Goal: Transaction & Acquisition: Purchase product/service

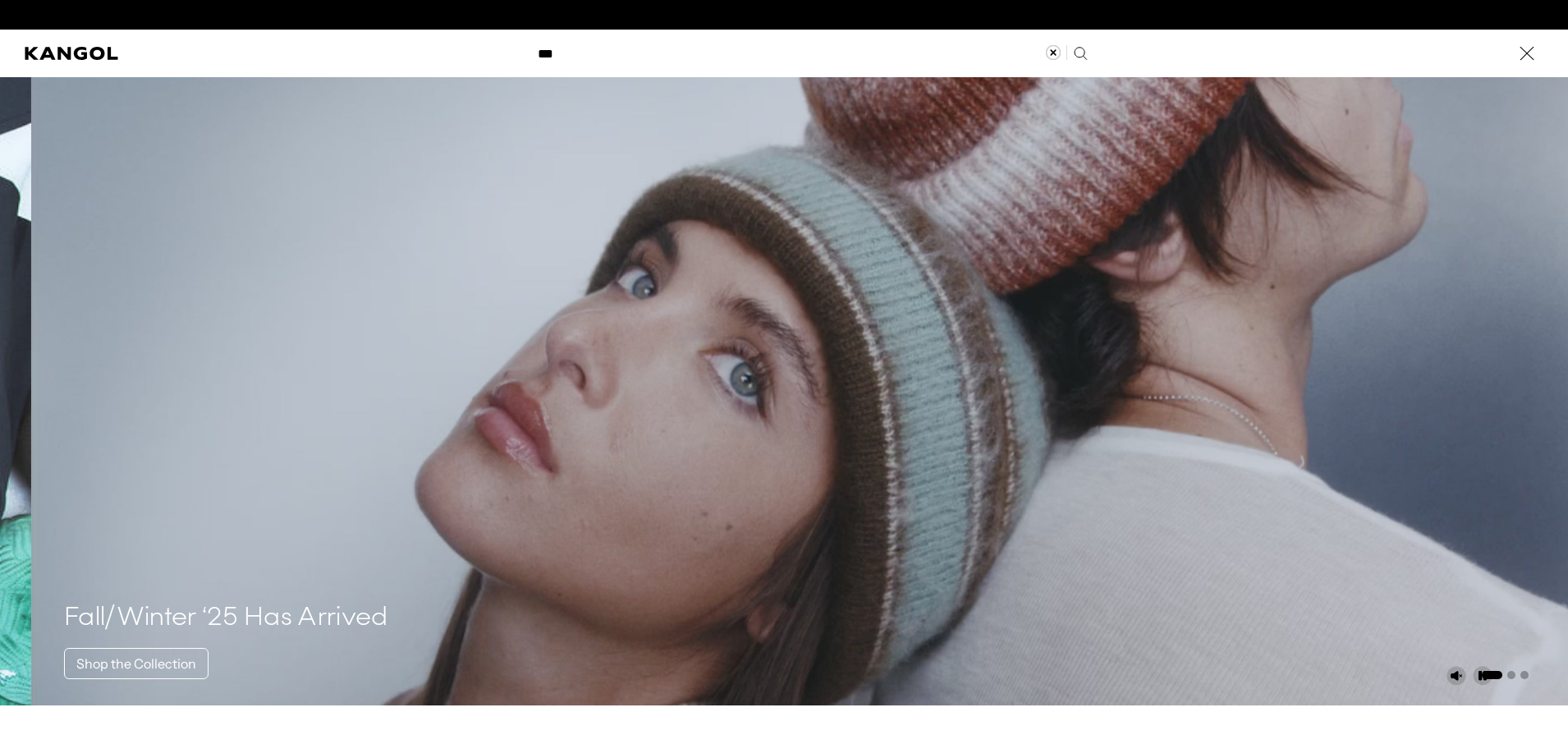
scroll to position [0, 338]
type input "******"
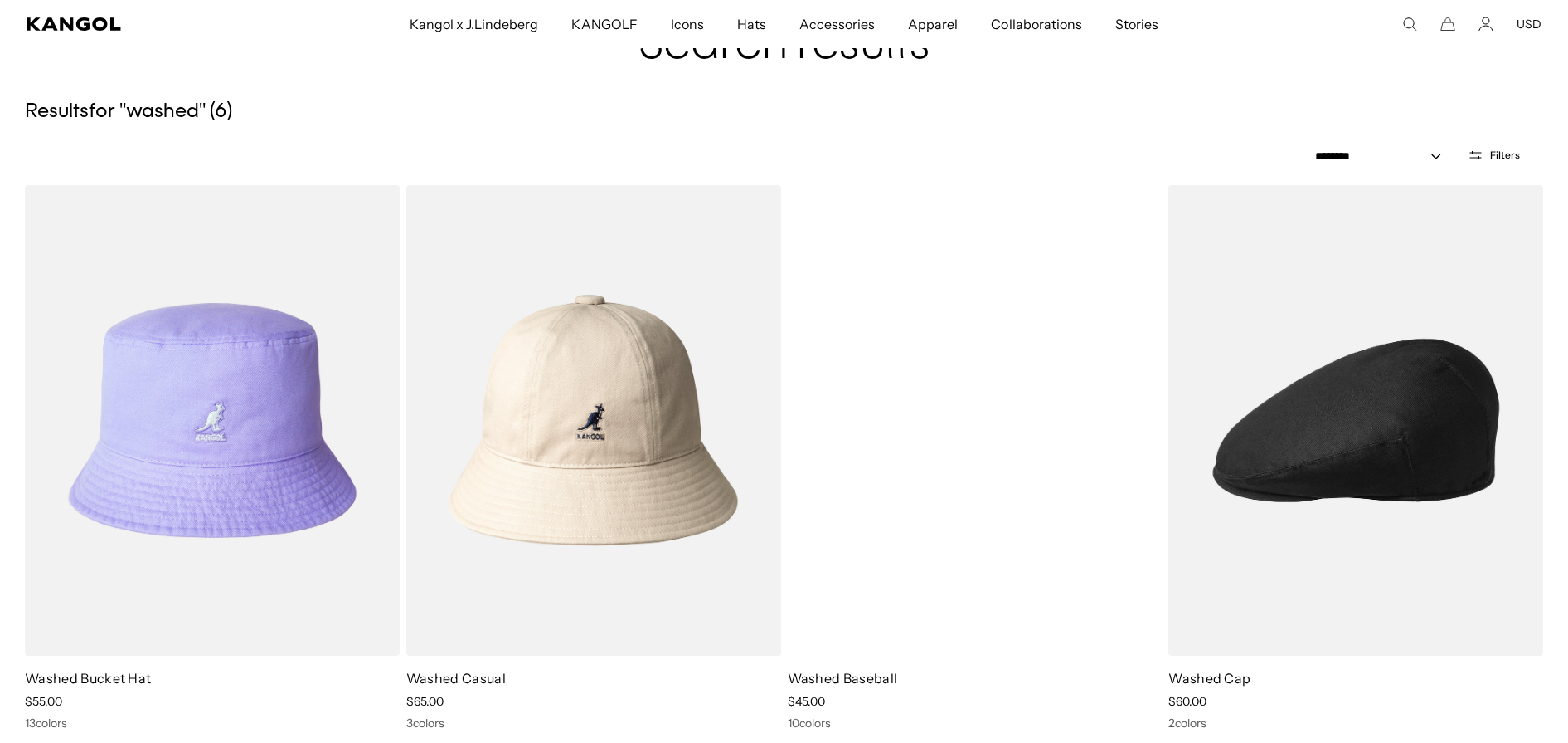
scroll to position [0, 341]
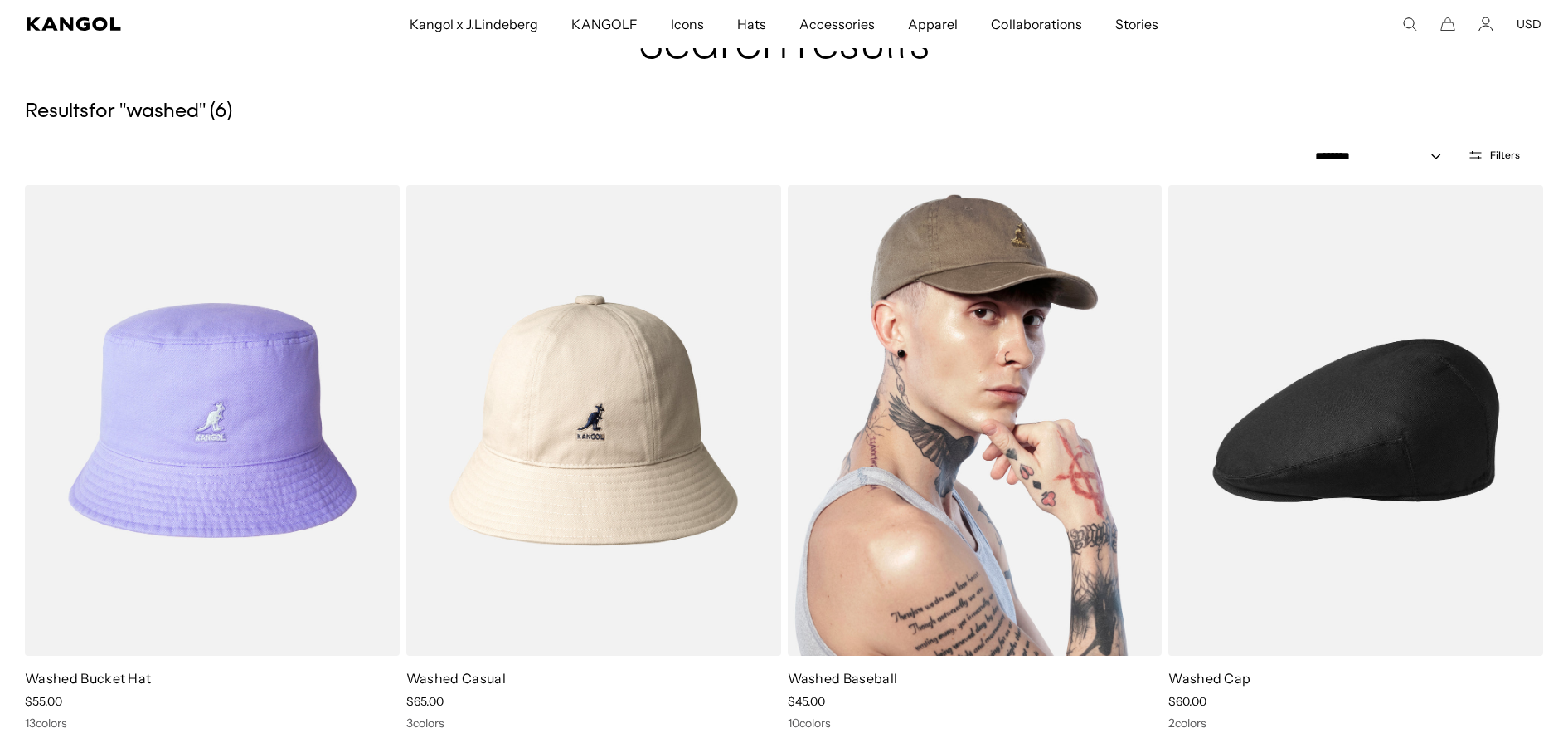
click at [971, 477] on img at bounding box center [975, 420] width 375 height 470
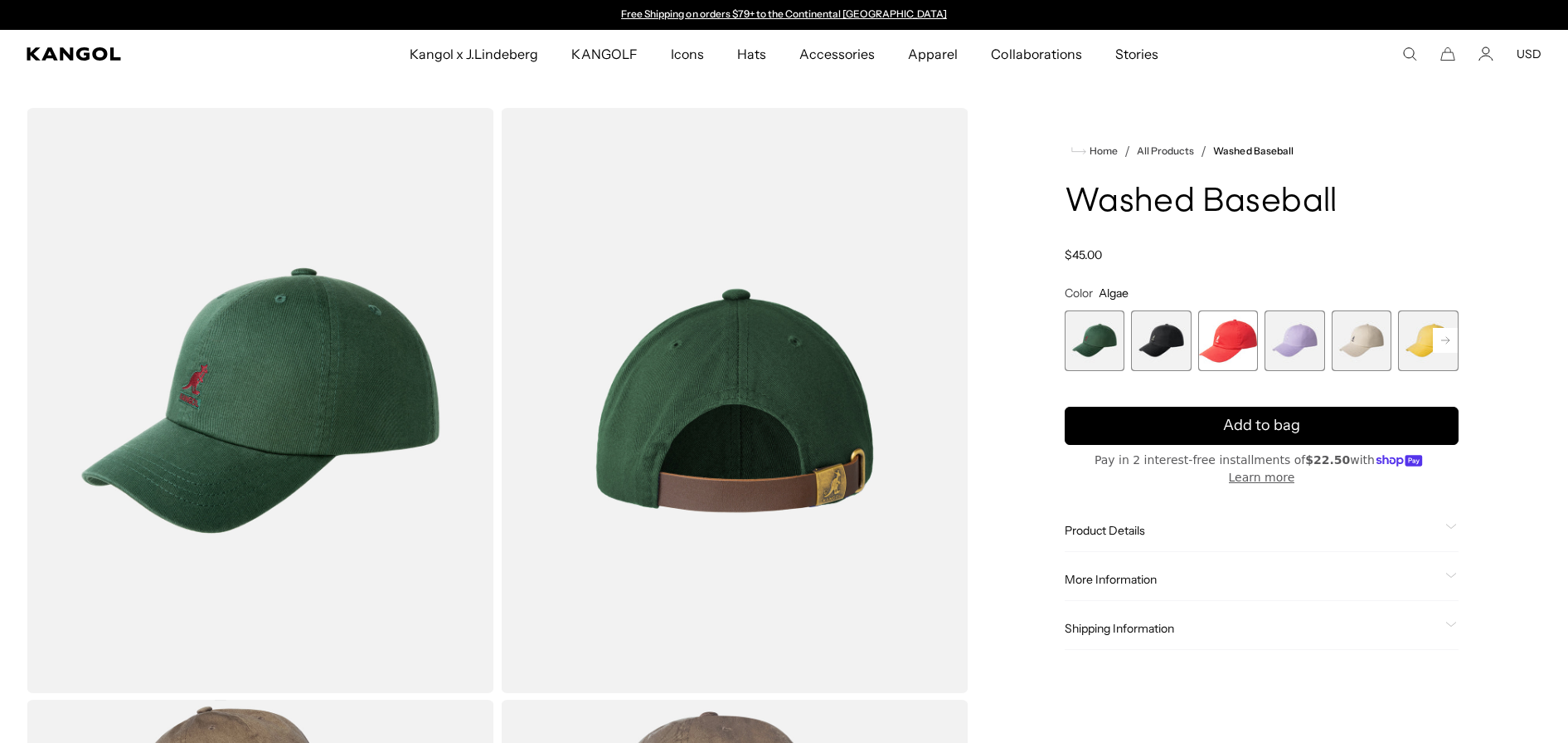
click at [1366, 345] on span "5 of 14" at bounding box center [1362, 341] width 61 height 61
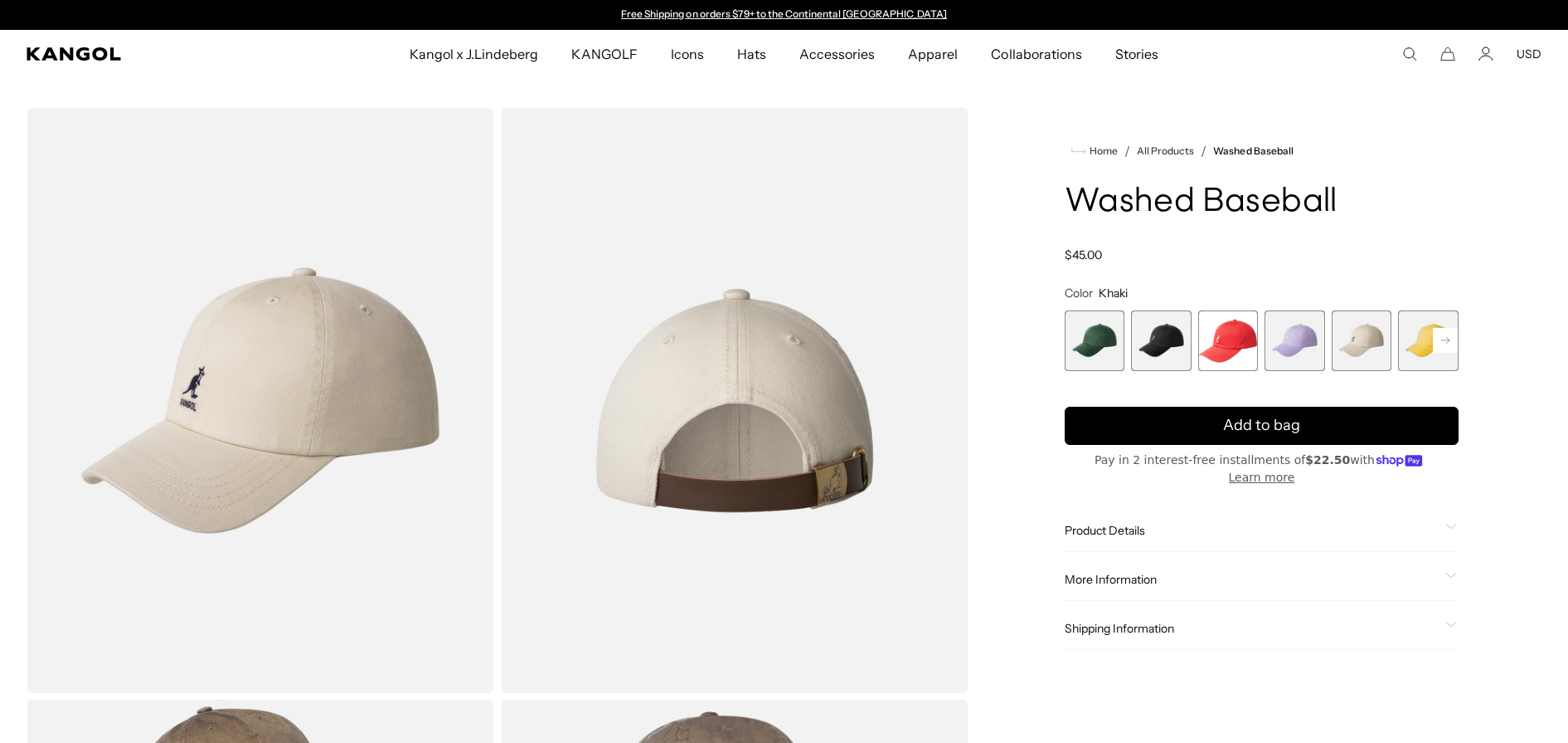
click at [1452, 346] on rect at bounding box center [1445, 340] width 25 height 25
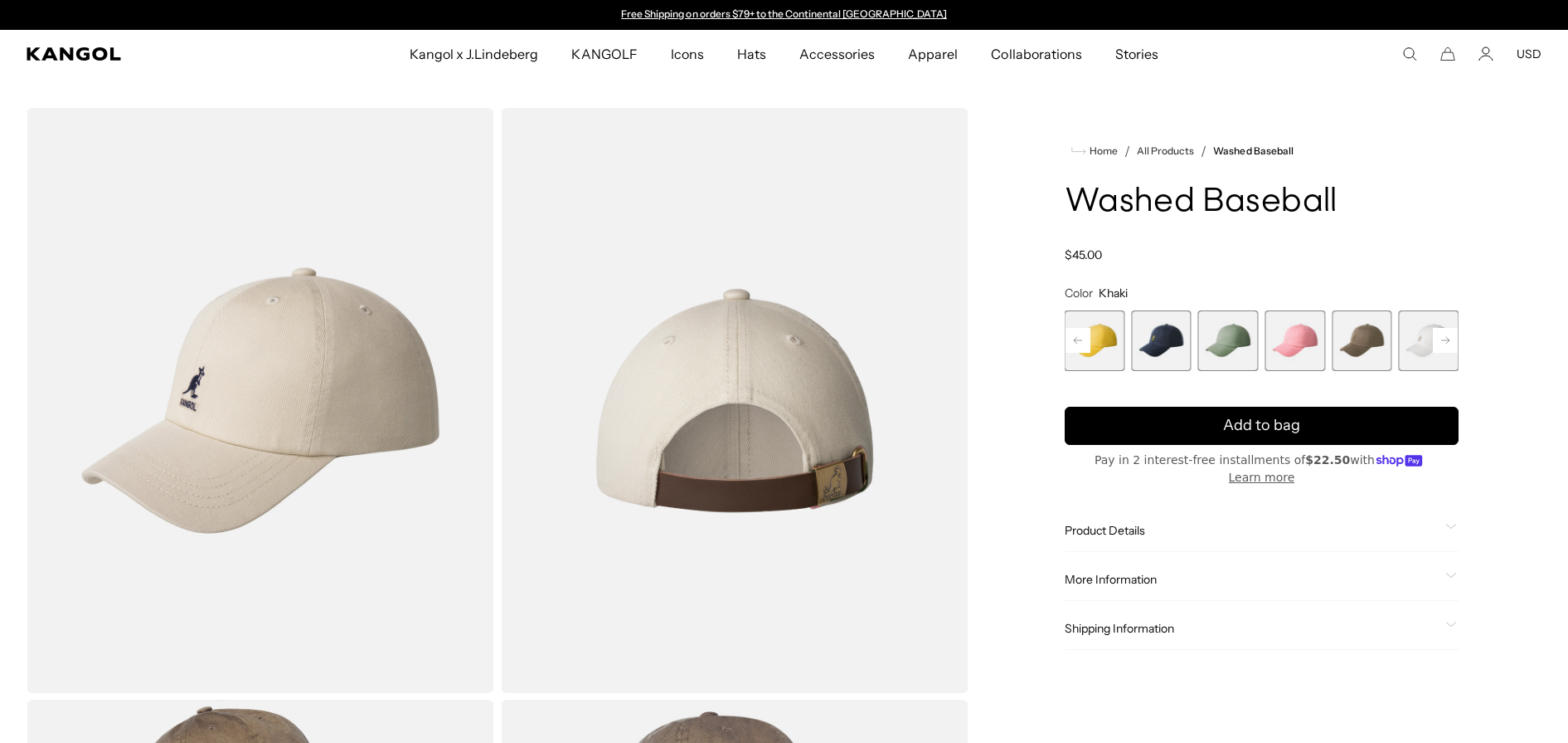
click at [1452, 346] on rect at bounding box center [1445, 340] width 25 height 25
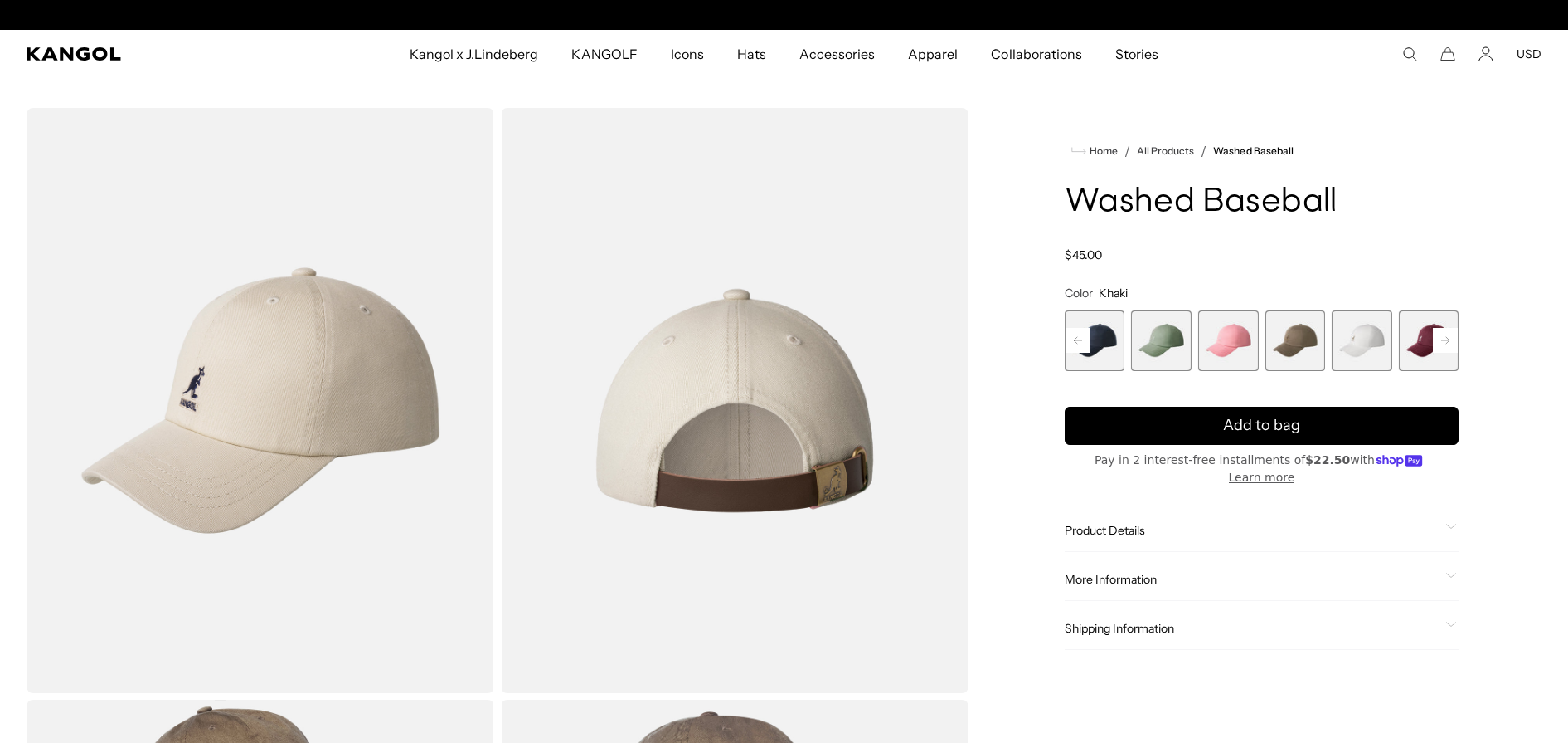
scroll to position [0, 341]
click at [1320, 351] on span "10 of 14" at bounding box center [1294, 341] width 61 height 61
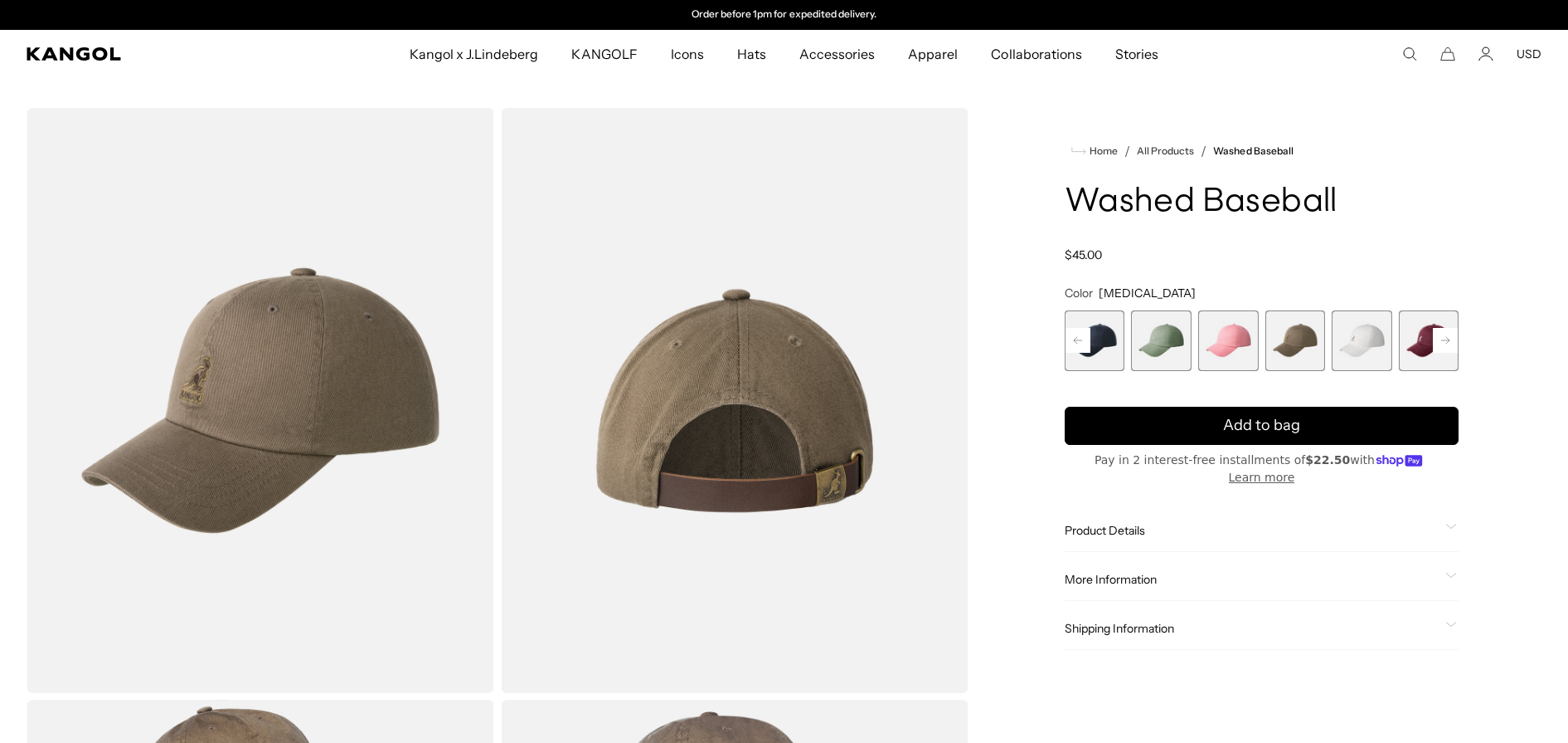
click at [1452, 341] on rect at bounding box center [1445, 340] width 25 height 25
click at [1452, 341] on icon at bounding box center [1445, 340] width 25 height 27
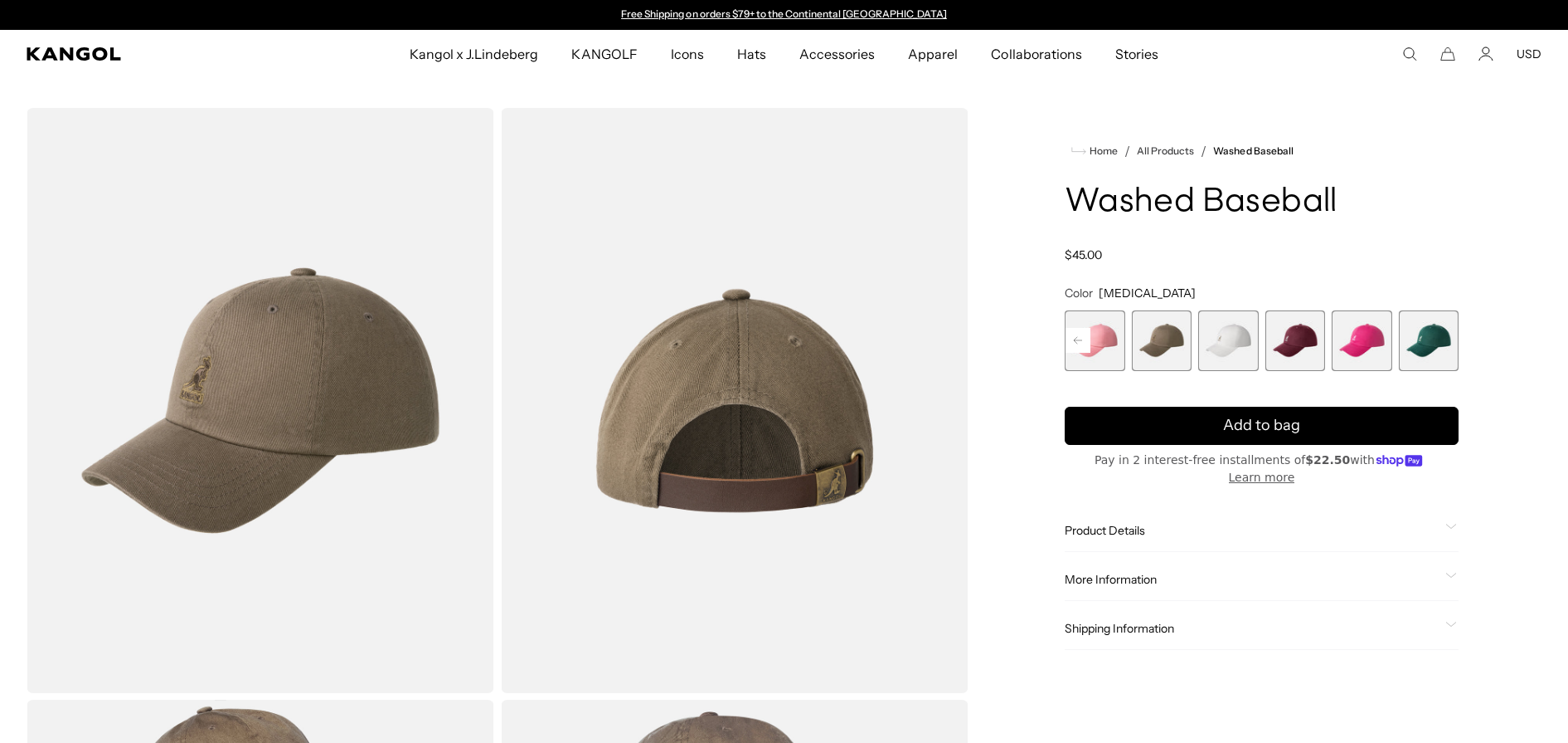
click at [1452, 341] on span "14 of 14" at bounding box center [1429, 341] width 61 height 61
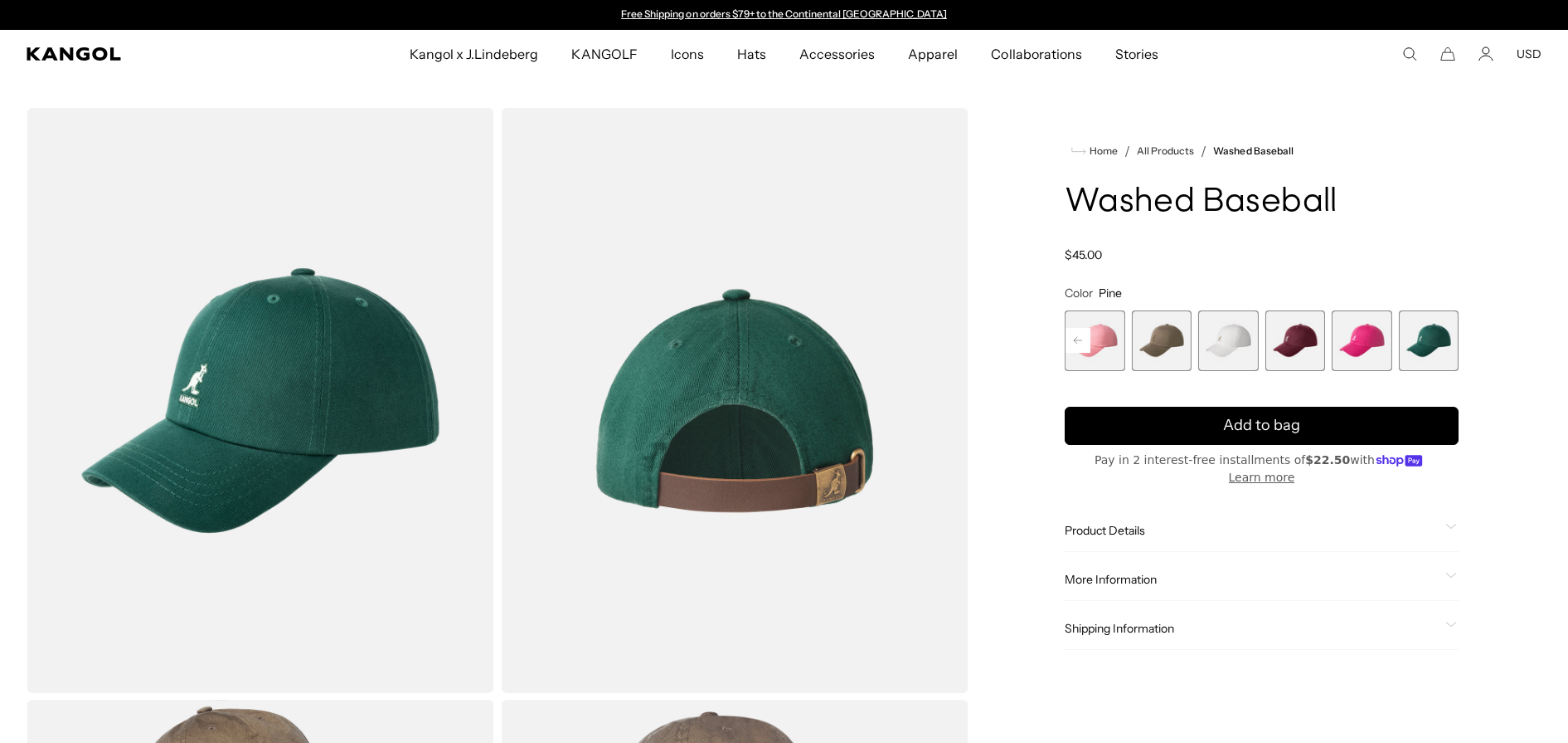
click at [1079, 341] on rect at bounding box center [1077, 340] width 25 height 25
click at [1079, 341] on icon at bounding box center [1077, 340] width 25 height 27
click at [1079, 341] on rect at bounding box center [1077, 340] width 25 height 25
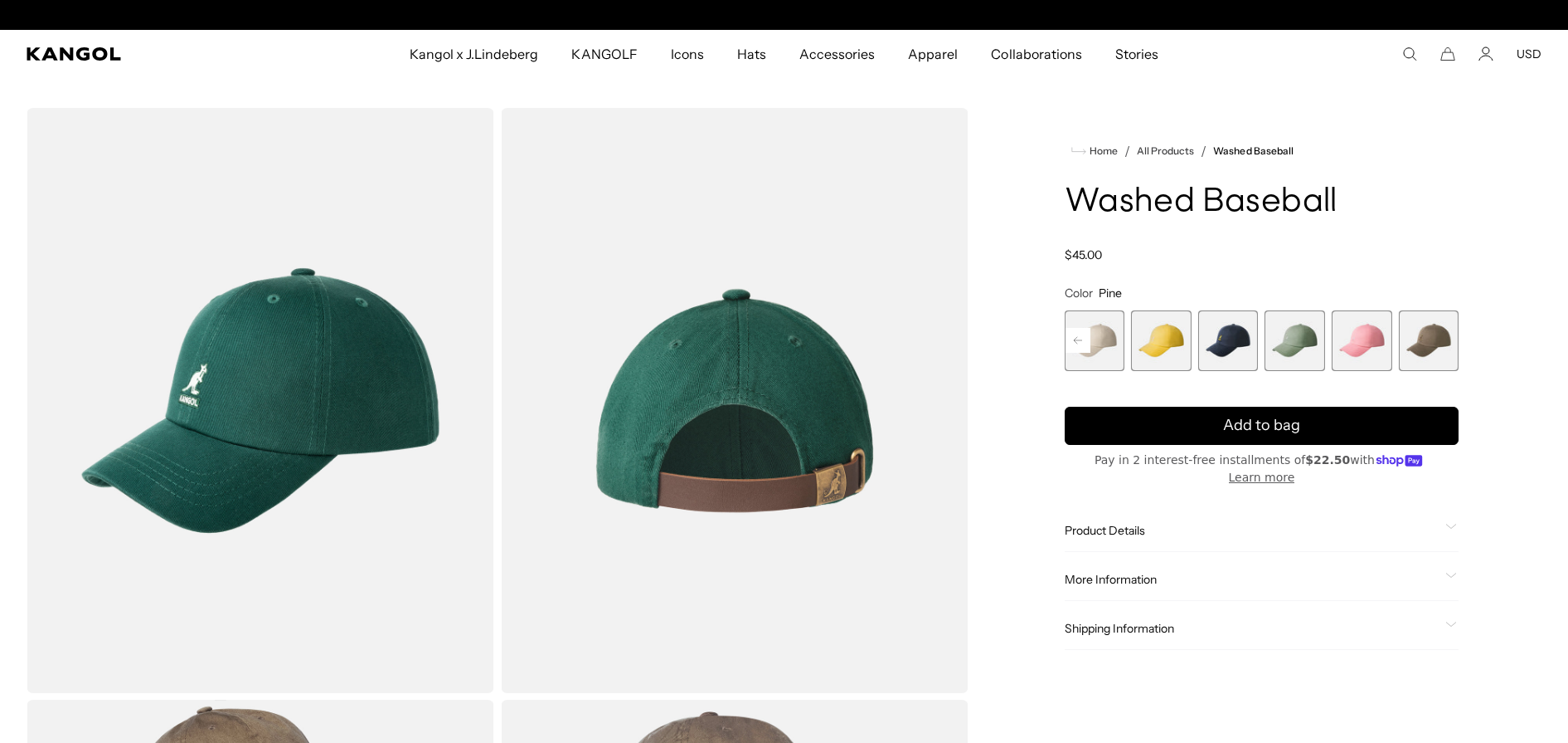
click at [1079, 341] on rect at bounding box center [1077, 340] width 25 height 25
click at [1153, 344] on span "5 of 14" at bounding box center [1161, 341] width 61 height 61
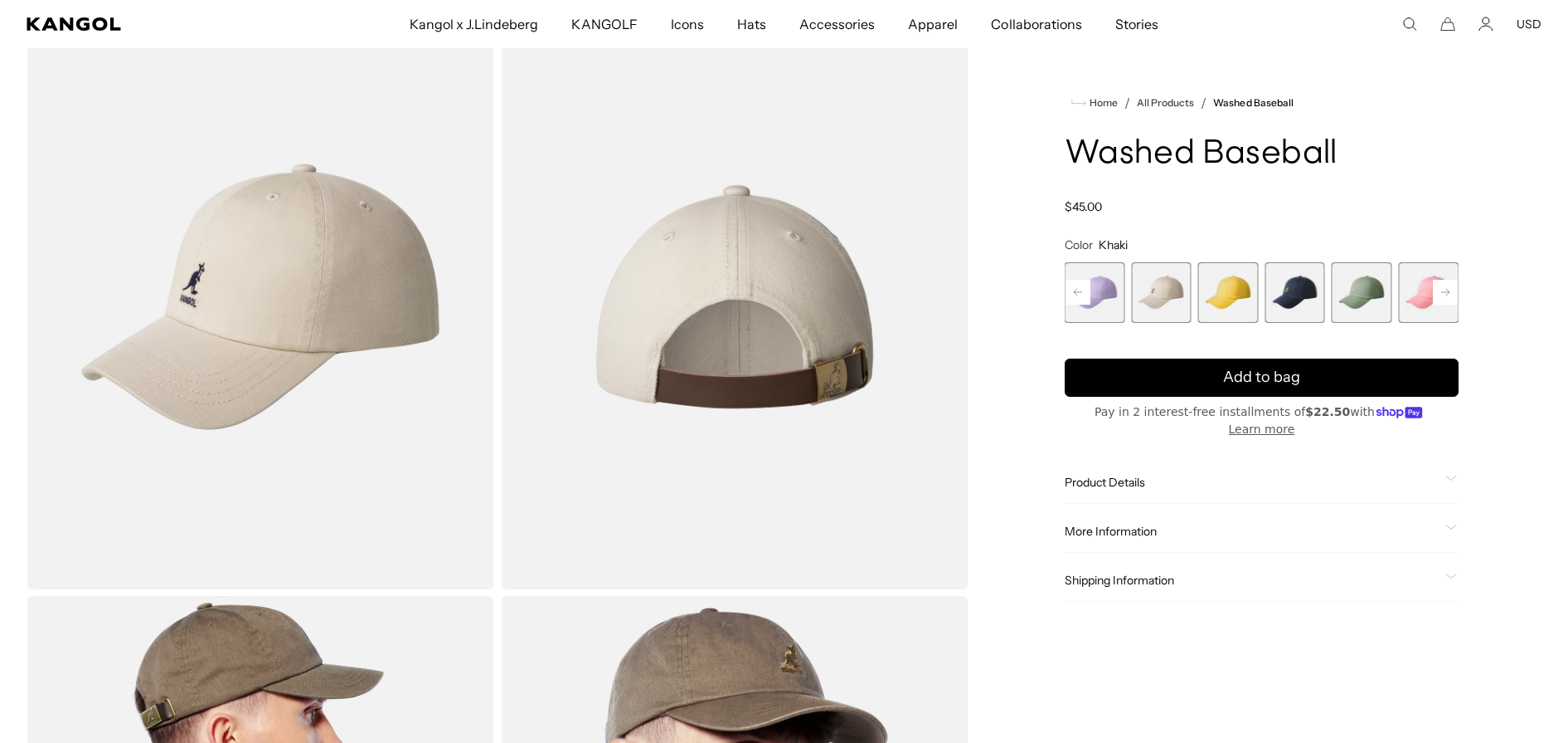
click at [1080, 296] on rect at bounding box center [1077, 292] width 25 height 25
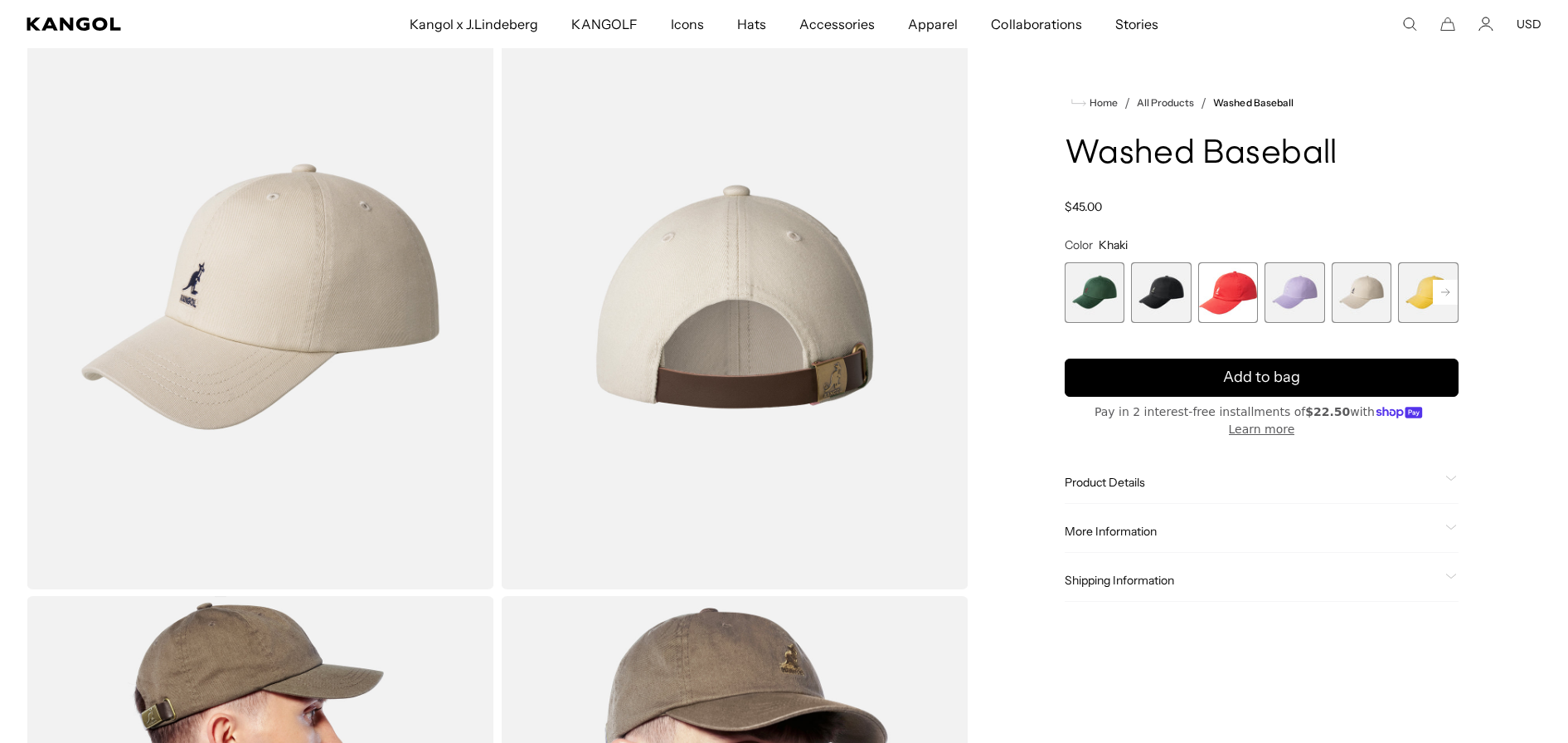
drag, startPoint x: 1080, startPoint y: 296, endPoint x: 1364, endPoint y: 304, distance: 284.1
click at [1364, 304] on span "5 of 14" at bounding box center [1362, 292] width 61 height 61
click at [1160, 300] on span "2 of 14" at bounding box center [1161, 292] width 61 height 61
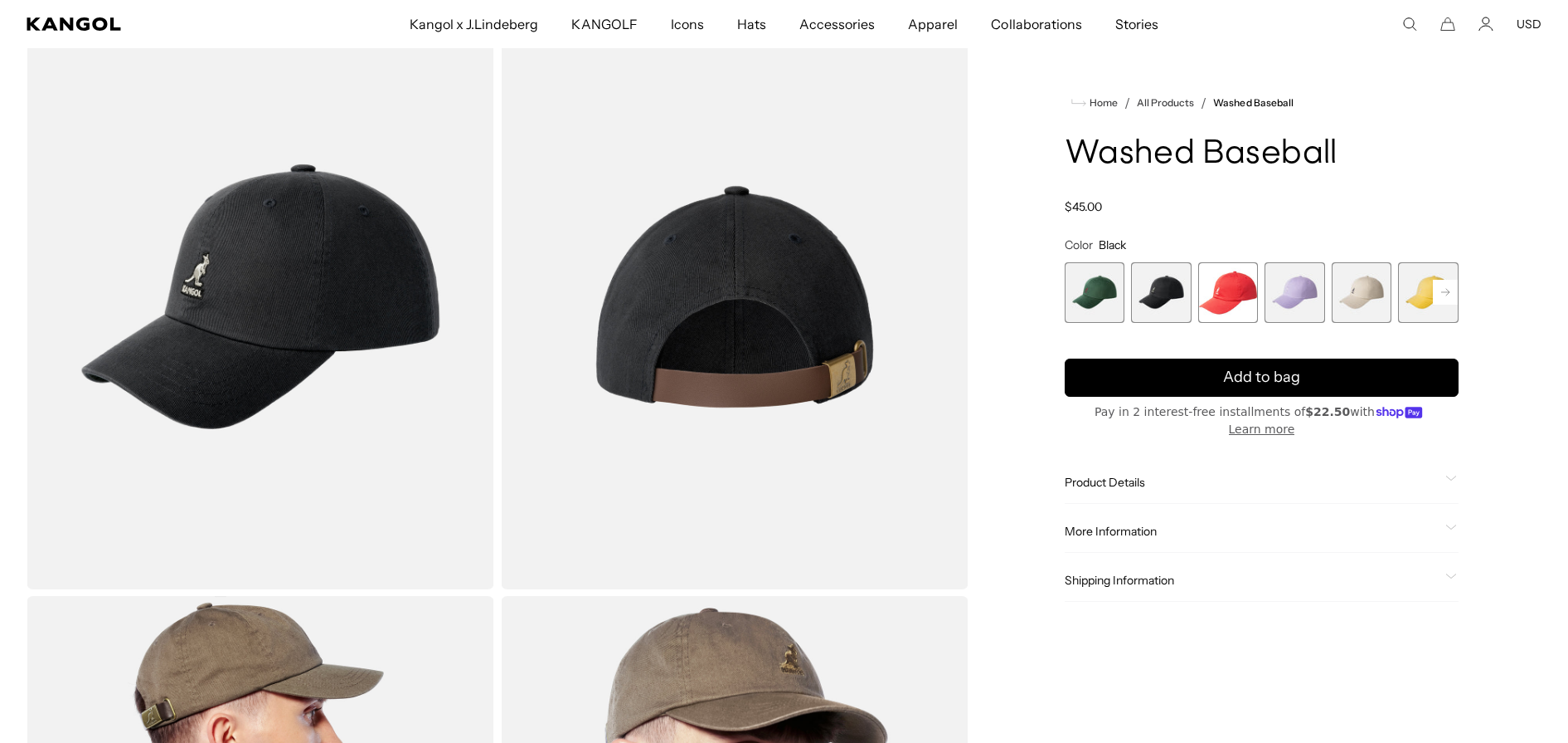
click at [1446, 296] on rect at bounding box center [1445, 292] width 25 height 25
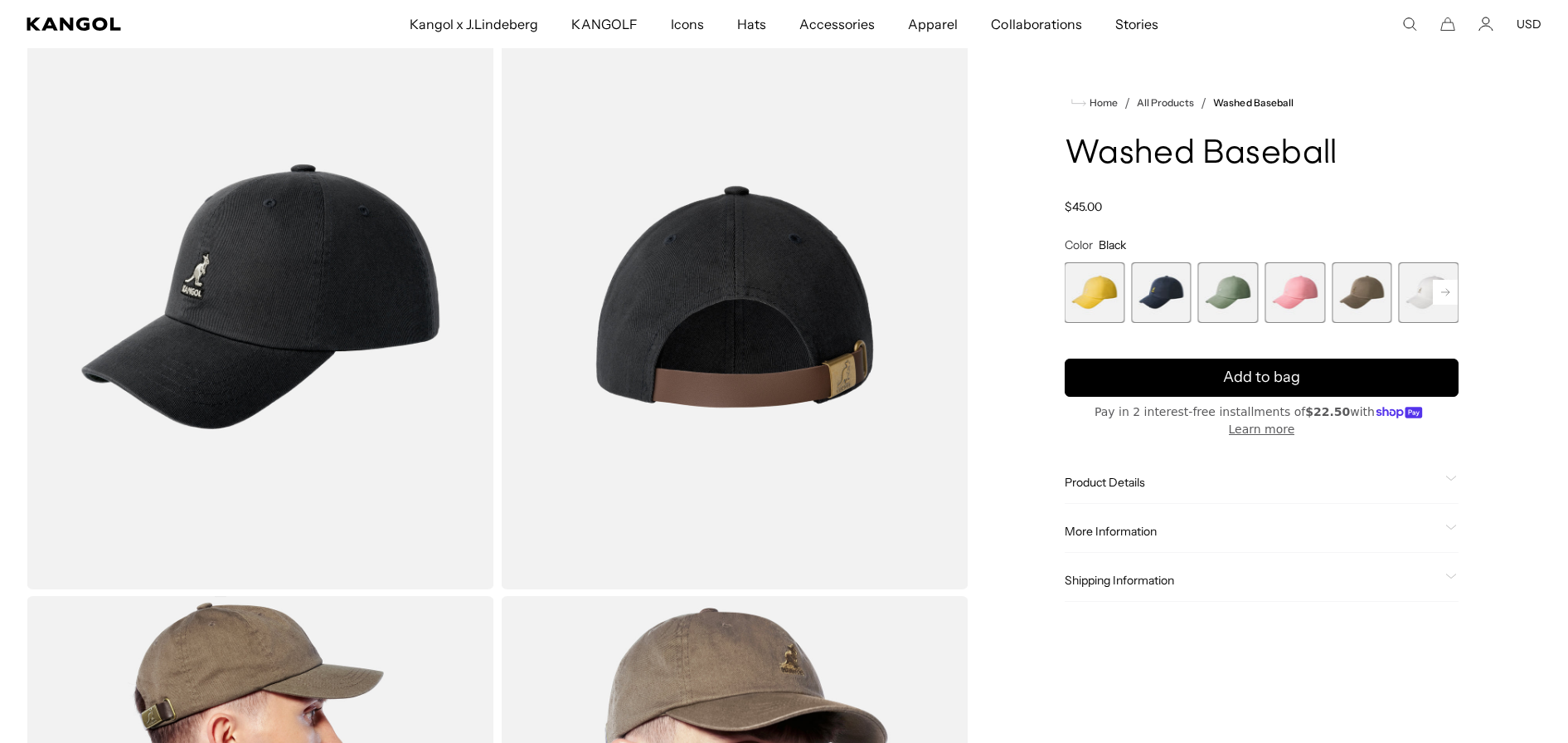
click at [1446, 296] on rect at bounding box center [1445, 292] width 25 height 25
click at [1289, 302] on span "10 of 14" at bounding box center [1294, 292] width 61 height 61
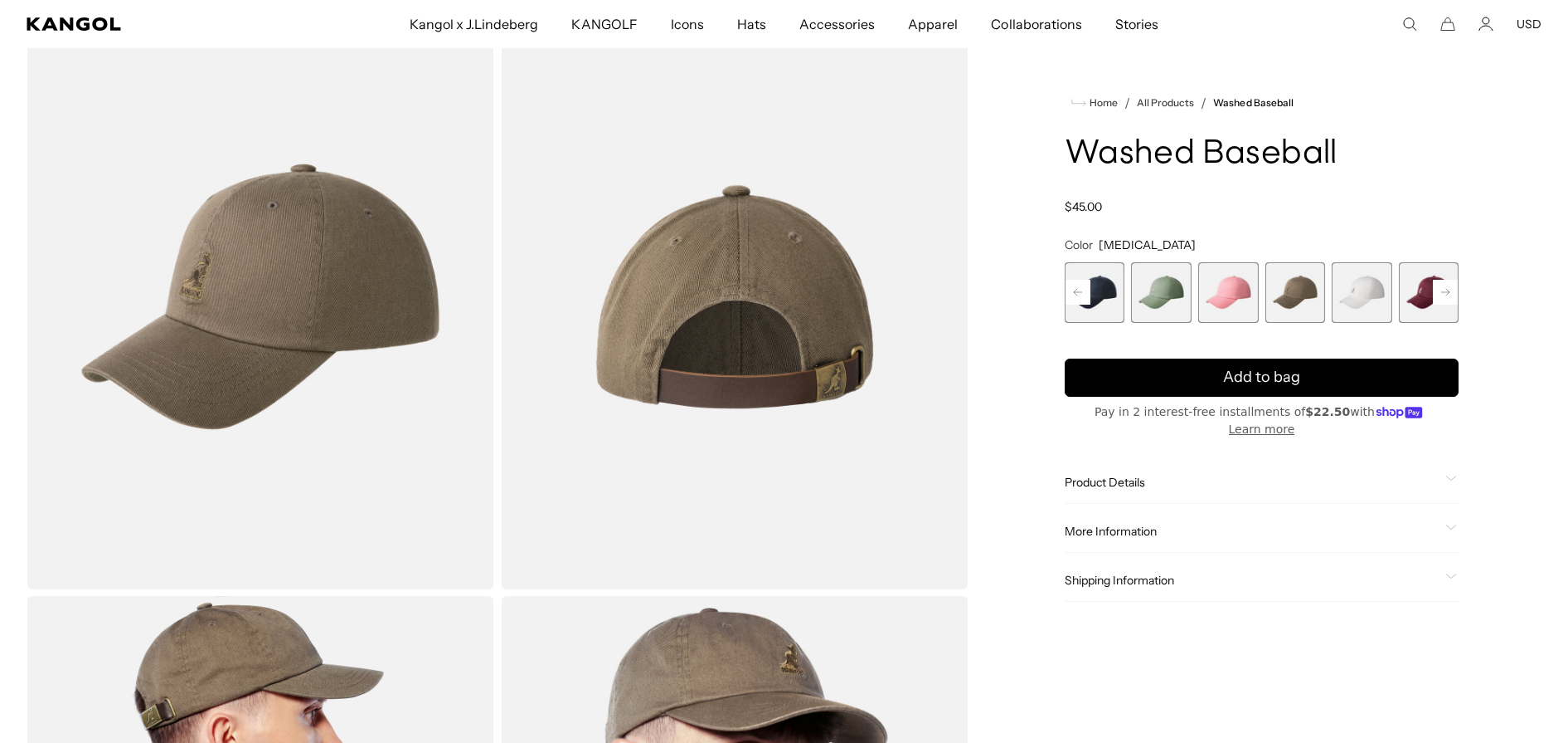
click at [1443, 294] on rect at bounding box center [1445, 292] width 25 height 25
click at [1443, 294] on icon at bounding box center [1445, 292] width 25 height 27
click at [1356, 296] on span "13 of 14" at bounding box center [1362, 292] width 61 height 61
